Goal: Information Seeking & Learning: Understand process/instructions

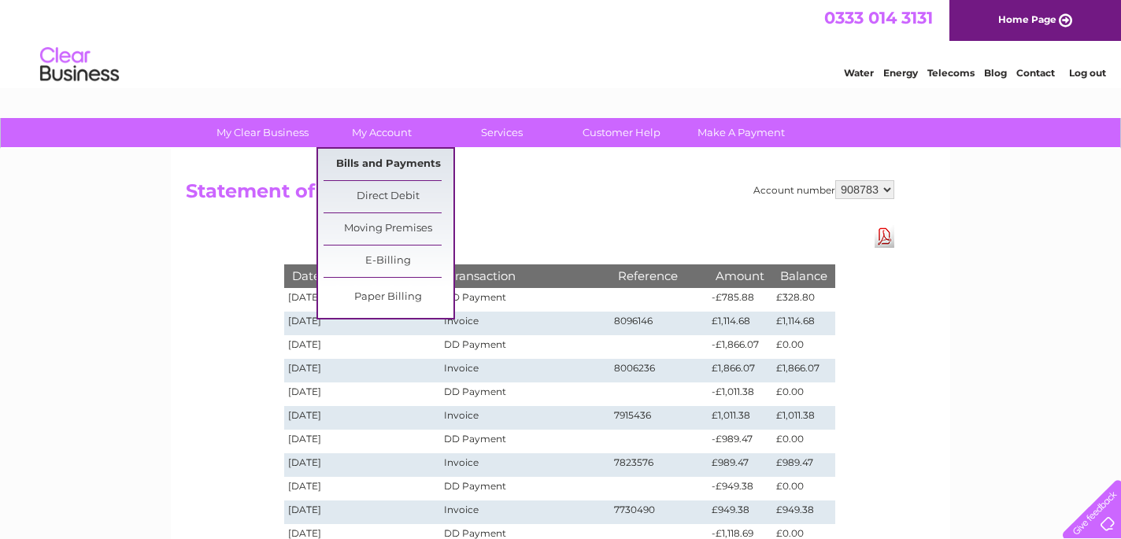
click at [376, 161] on link "Bills and Payments" at bounding box center [389, 164] width 130 height 31
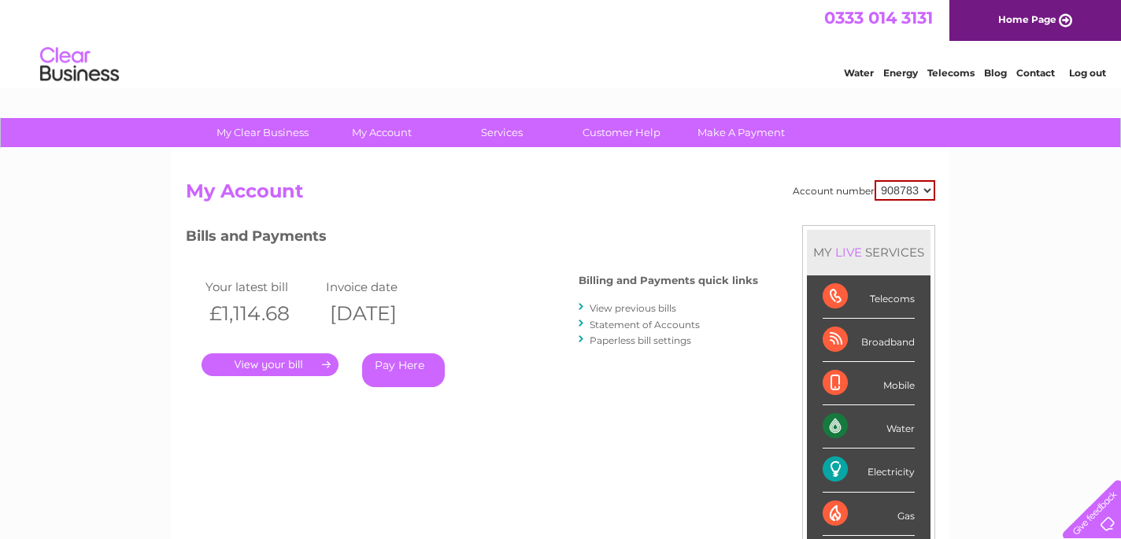
click at [270, 360] on link "." at bounding box center [270, 364] width 137 height 23
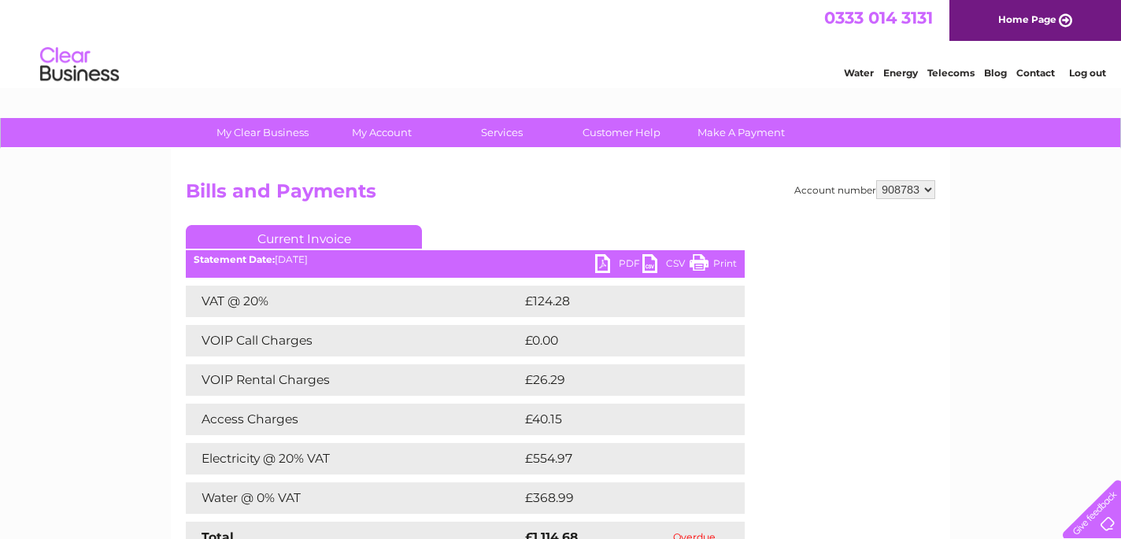
click at [607, 265] on link "PDF" at bounding box center [618, 265] width 47 height 23
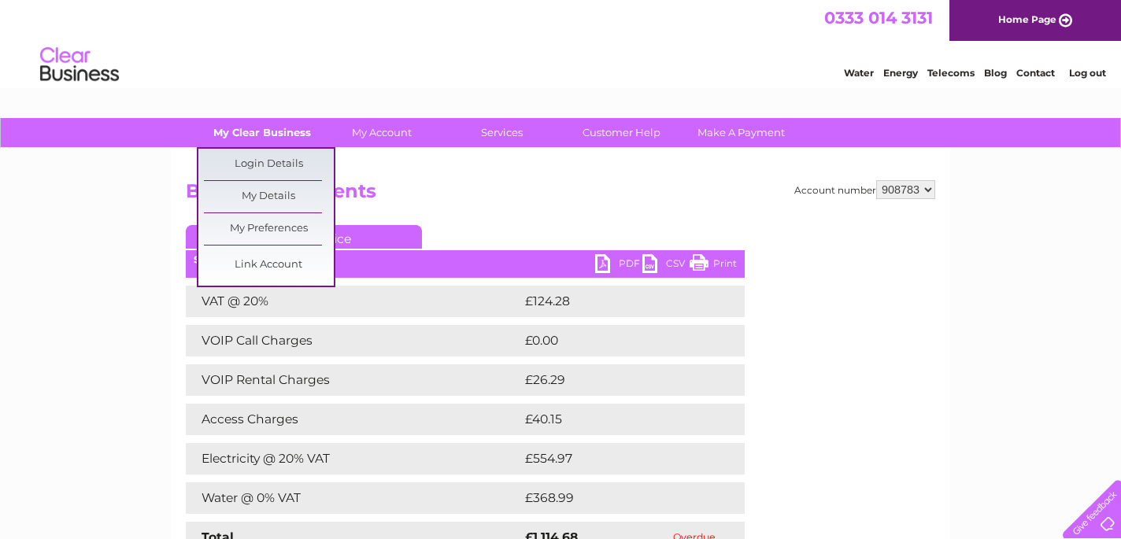
click at [269, 139] on link "My Clear Business" at bounding box center [263, 132] width 130 height 29
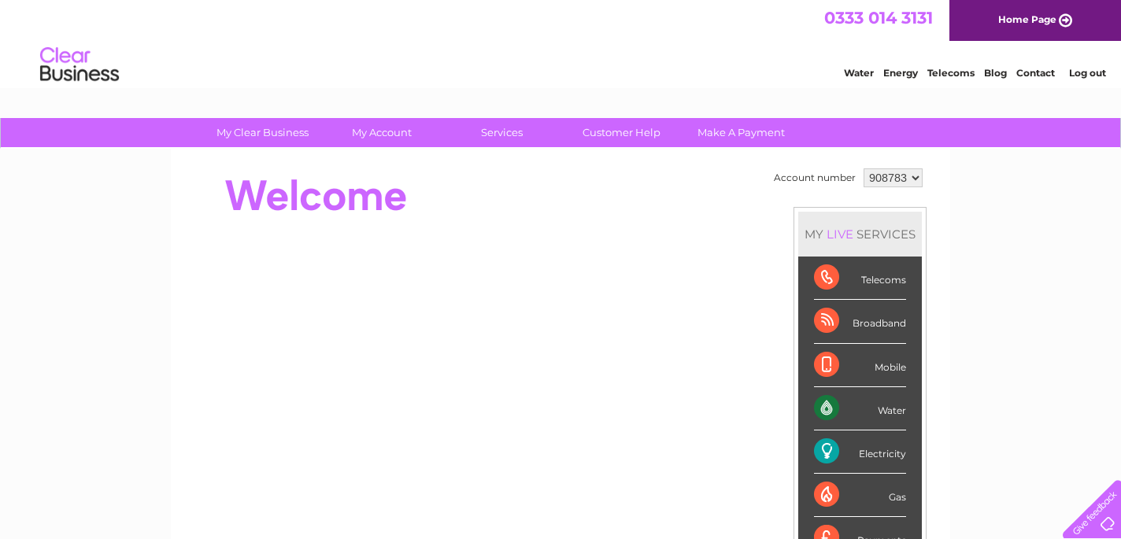
click at [829, 412] on div "Water" at bounding box center [860, 408] width 92 height 43
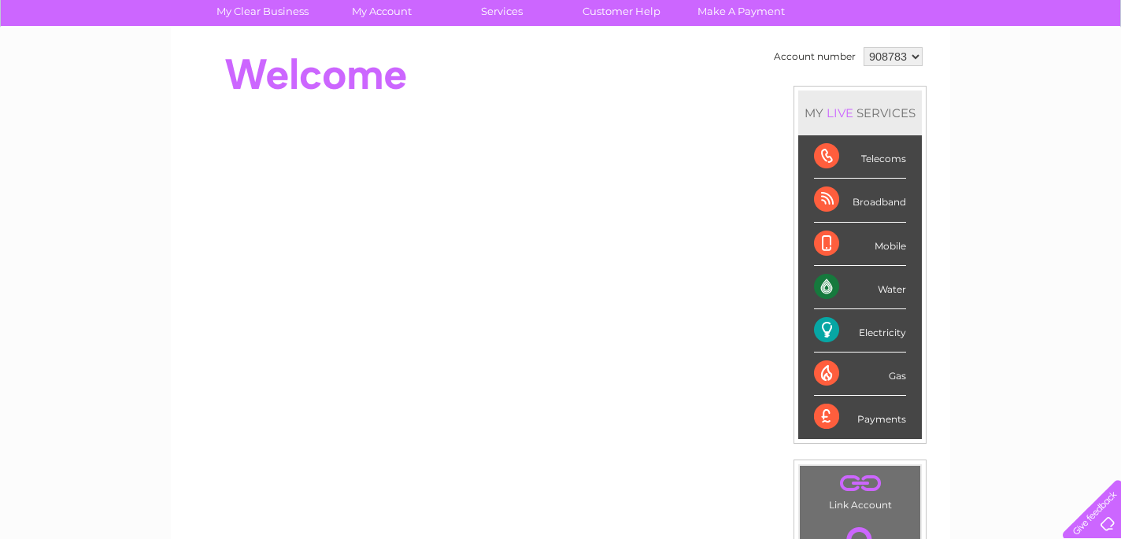
scroll to position [119, 0]
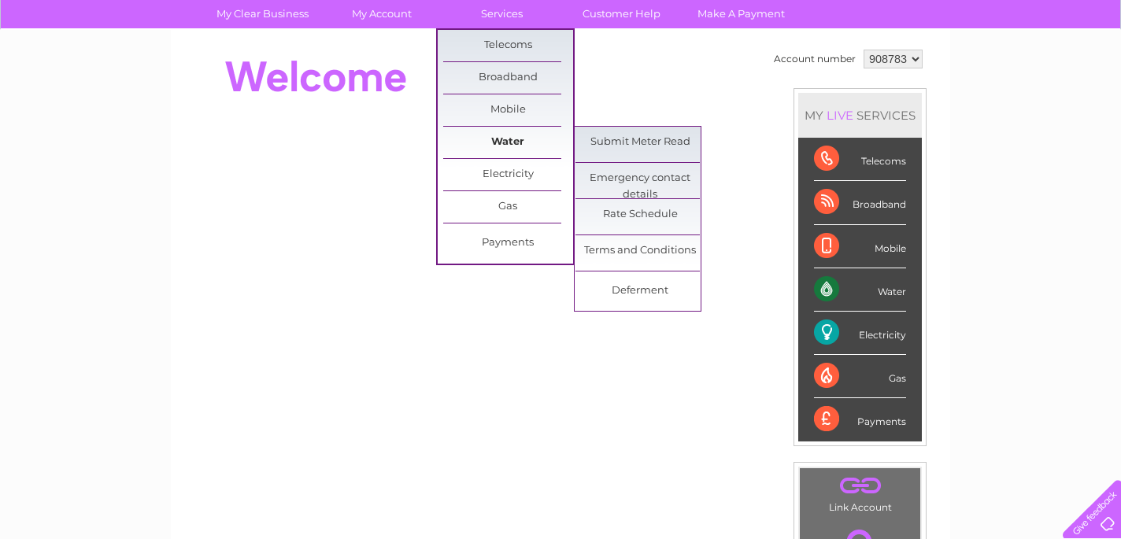
click at [518, 141] on link "Water" at bounding box center [508, 142] width 130 height 31
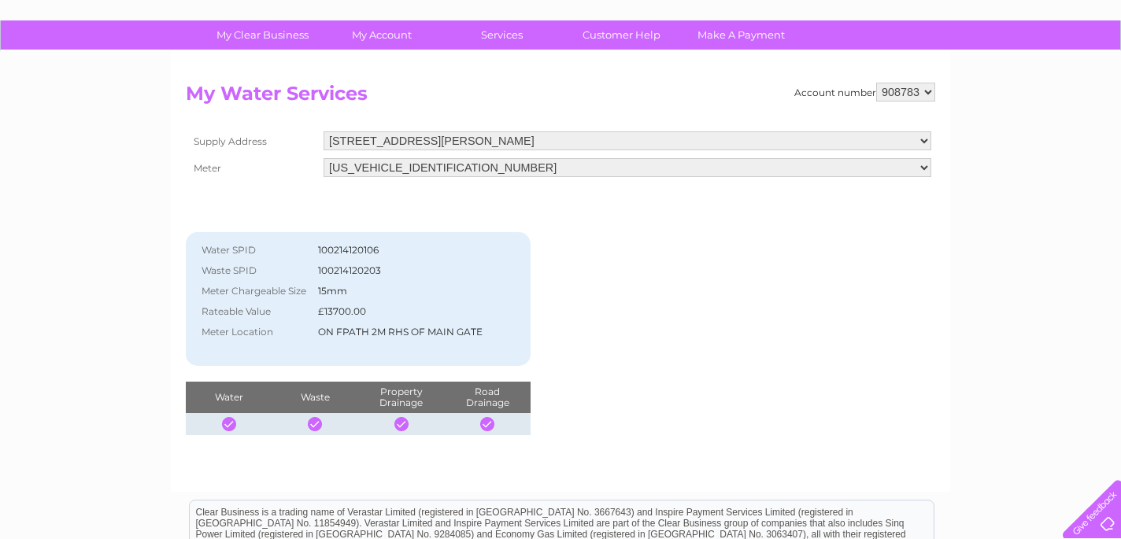
scroll to position [101, 0]
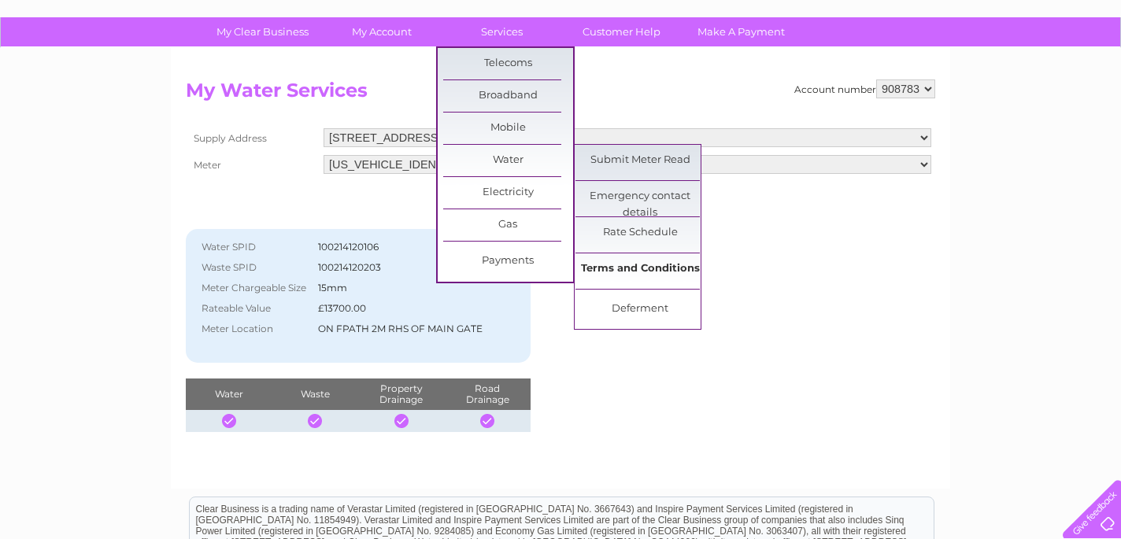
click at [619, 272] on link "Terms and Conditions" at bounding box center [641, 269] width 130 height 31
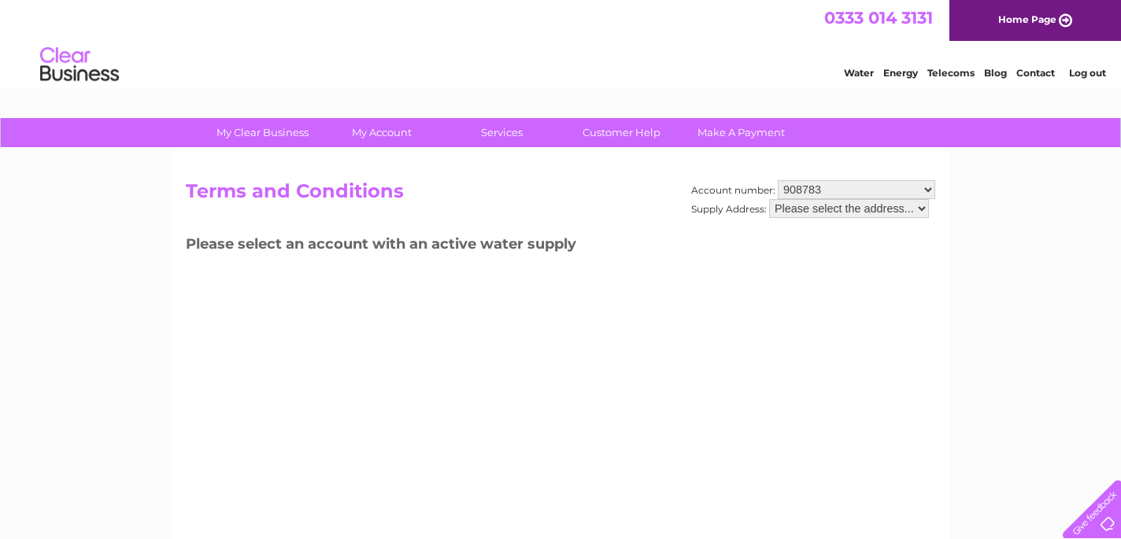
click at [924, 213] on select "Please select the address..." at bounding box center [849, 208] width 160 height 19
click at [770, 199] on select "Please select the address..." at bounding box center [849, 208] width 160 height 19
click at [931, 185] on select "908783" at bounding box center [856, 189] width 157 height 19
click at [778, 180] on select "908783" at bounding box center [856, 189] width 157 height 19
click at [927, 211] on select "Please select the address..." at bounding box center [849, 208] width 160 height 19
